Goal: Task Accomplishment & Management: Manage account settings

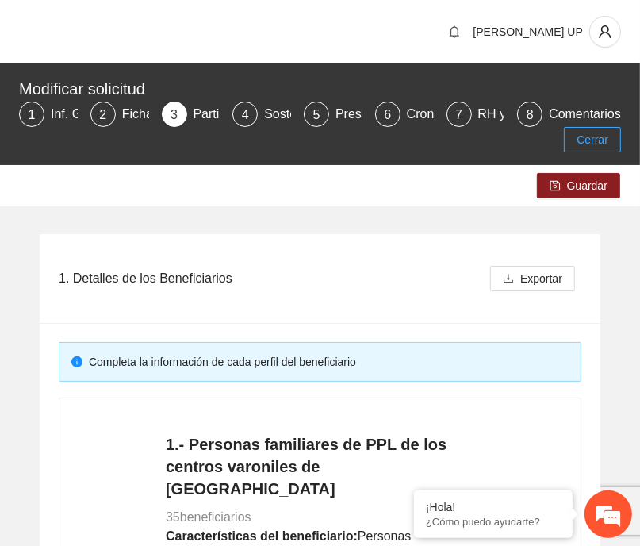
click at [586, 142] on span "Cerrar" at bounding box center [593, 139] width 32 height 17
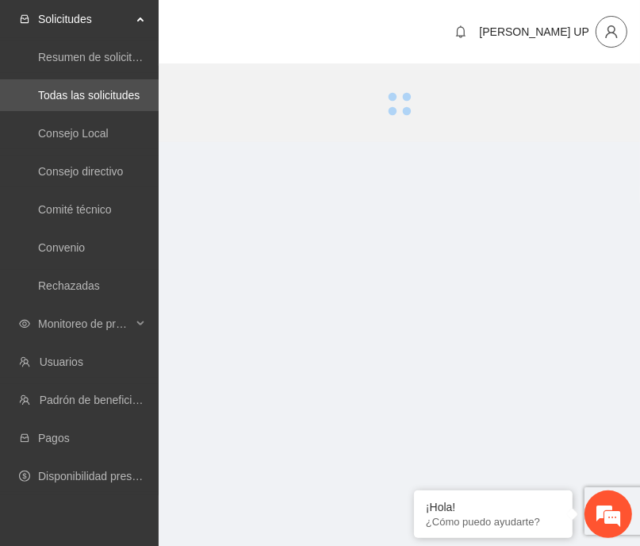
click at [621, 34] on span "user" at bounding box center [612, 32] width 30 height 14
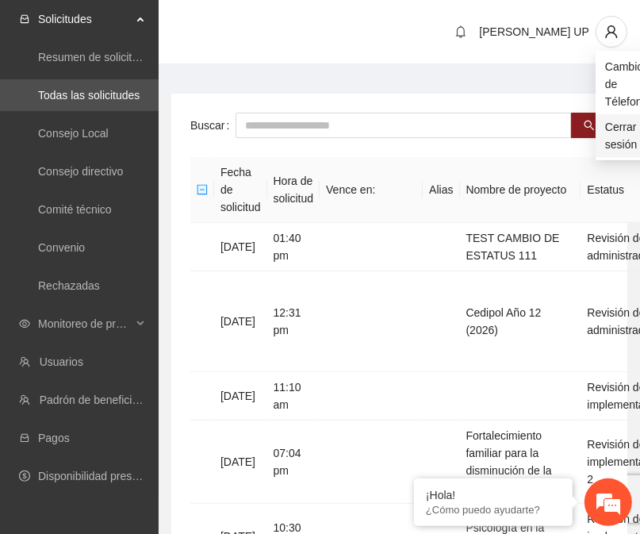
click at [609, 140] on span "Cerrar sesión" at bounding box center [626, 135] width 43 height 35
